Goal: Find specific page/section: Find specific page/section

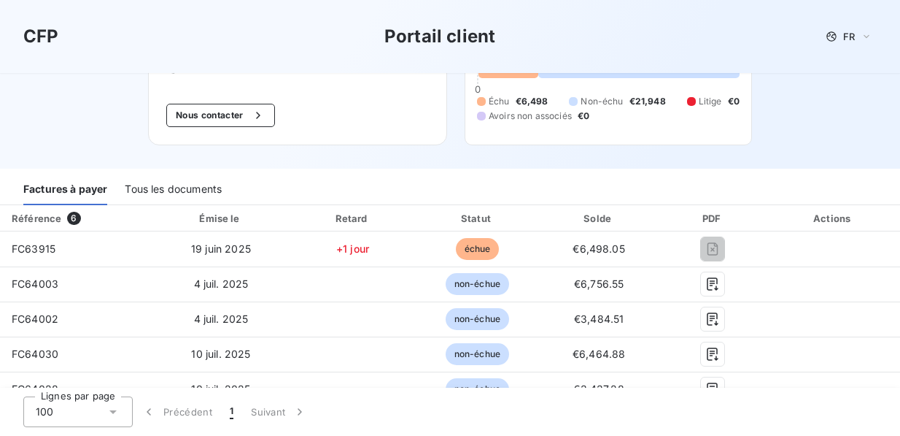
scroll to position [70, 0]
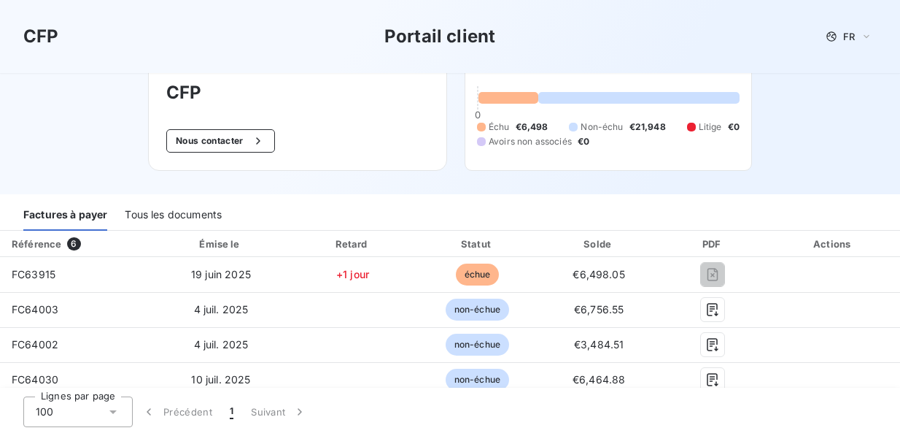
click at [144, 216] on div "Tous les documents" at bounding box center [173, 215] width 97 height 31
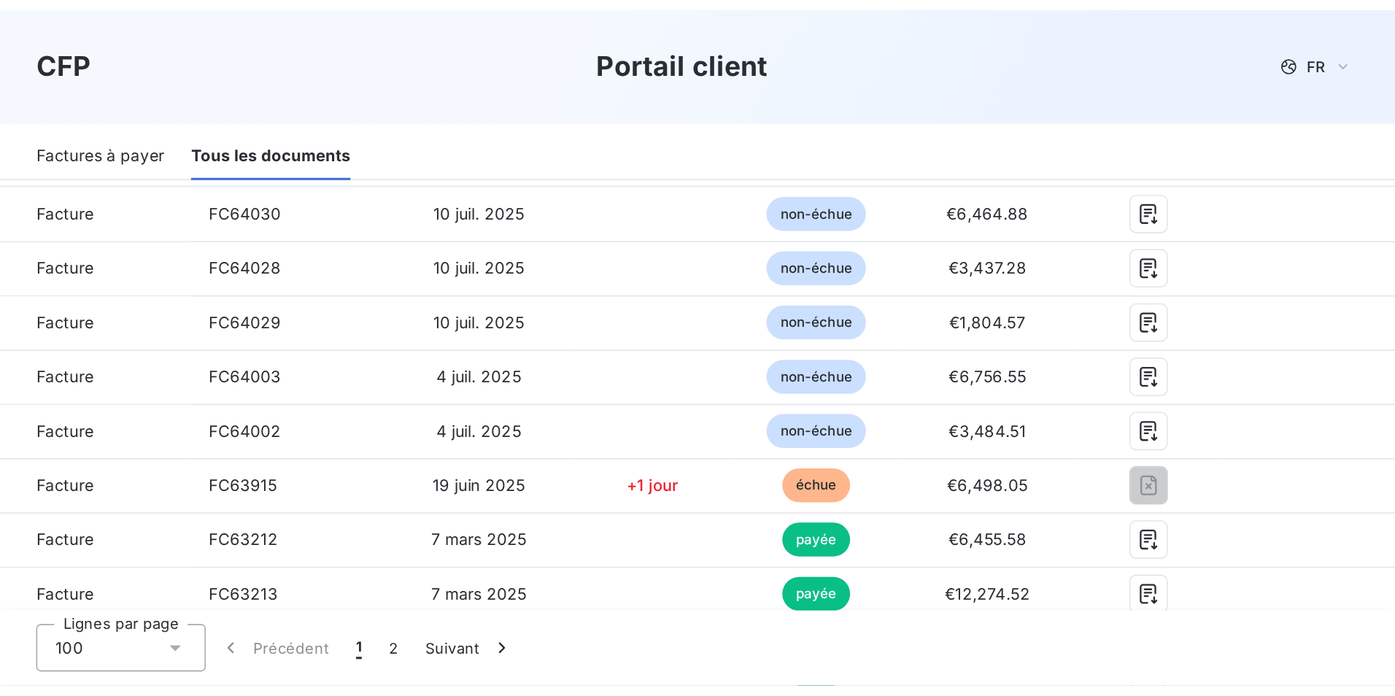
scroll to position [214, 0]
